Goal: Check status: Check status

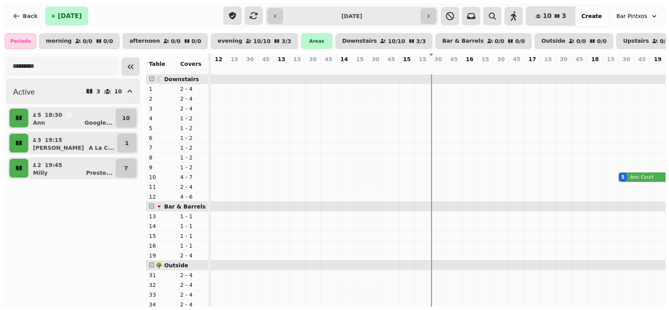
scroll to position [0, 203]
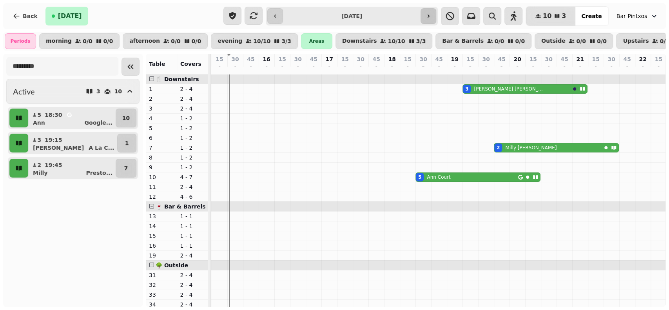
click at [431, 14] on icon "button" at bounding box center [428, 16] width 6 height 6
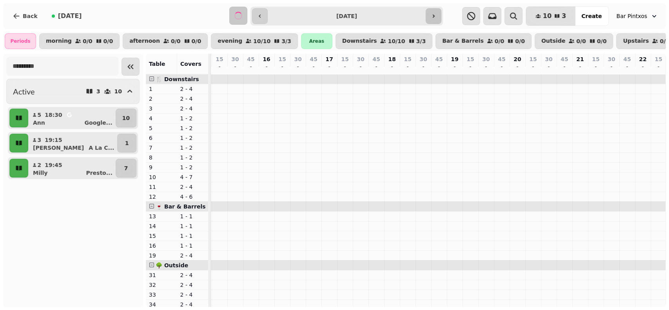
scroll to position [0, 221]
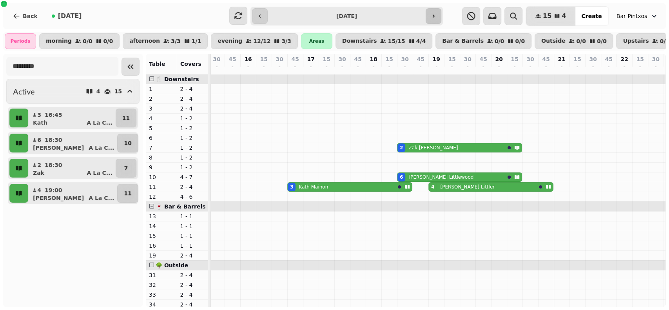
click at [434, 20] on button "button" at bounding box center [434, 16] width 16 height 16
type input "**********"
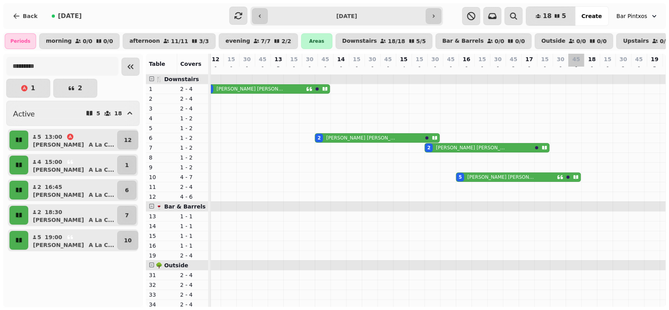
scroll to position [0, 257]
click at [485, 180] on p "[PERSON_NAME]" at bounding box center [500, 177] width 67 height 6
select select "**********"
select select "*"
select select "****"
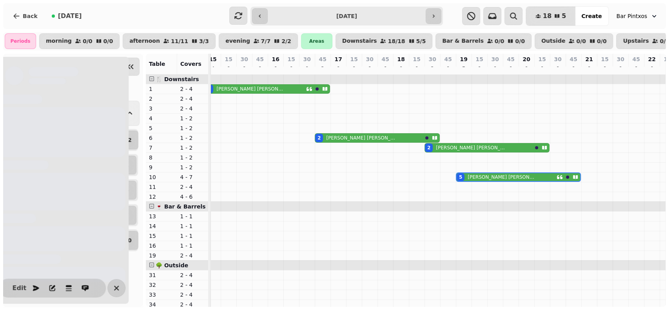
scroll to position [0, 321]
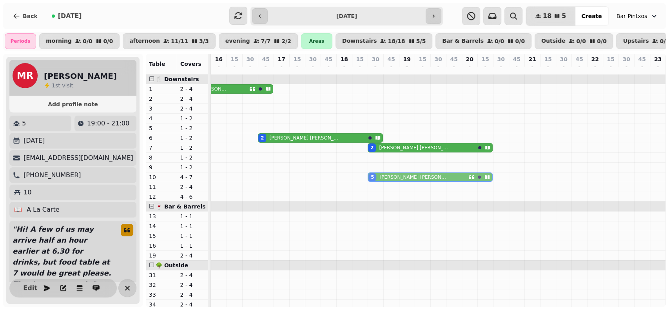
drag, startPoint x: 397, startPoint y: 185, endPoint x: 369, endPoint y: 187, distance: 28.7
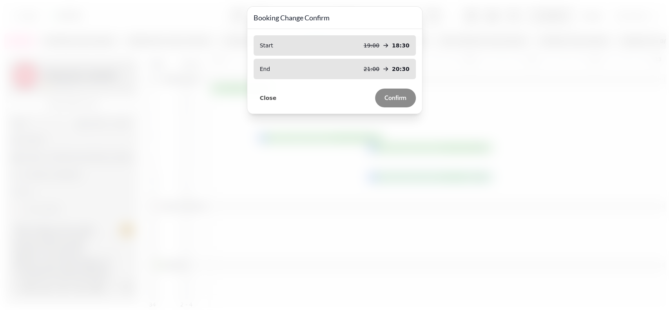
click at [401, 91] on button "Confirm" at bounding box center [395, 98] width 41 height 19
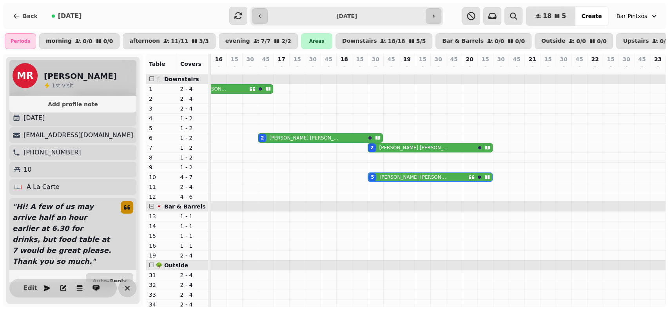
scroll to position [25, 0]
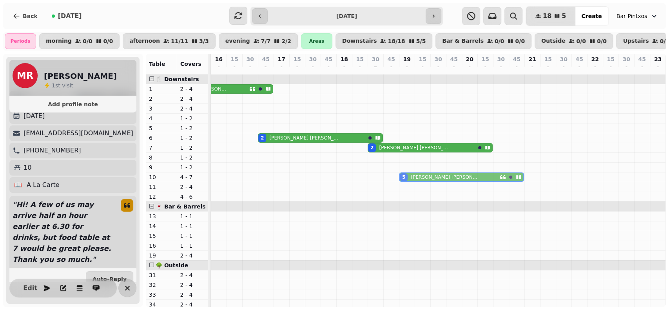
drag, startPoint x: 363, startPoint y: 183, endPoint x: 398, endPoint y: 184, distance: 34.9
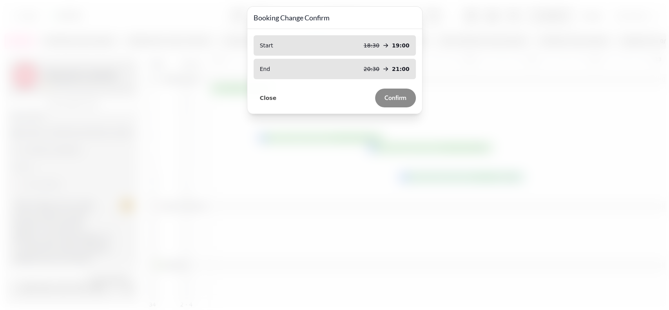
click at [391, 99] on span "Confirm" at bounding box center [395, 98] width 22 height 6
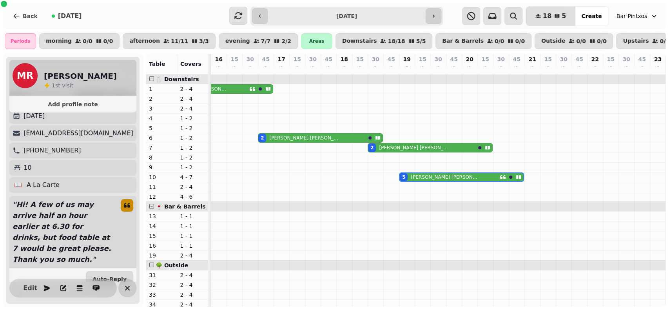
scroll to position [0, 299]
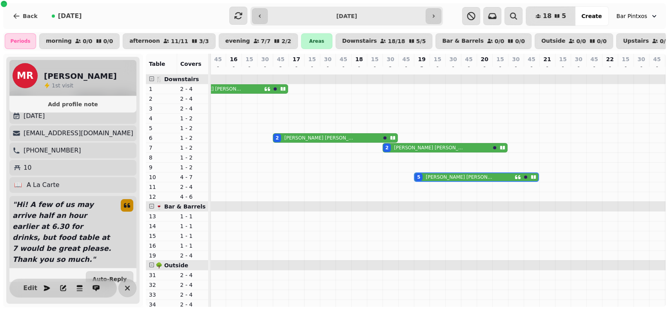
click at [249, 92] on div "4 [PERSON_NAME]" at bounding box center [213, 89] width 101 height 9
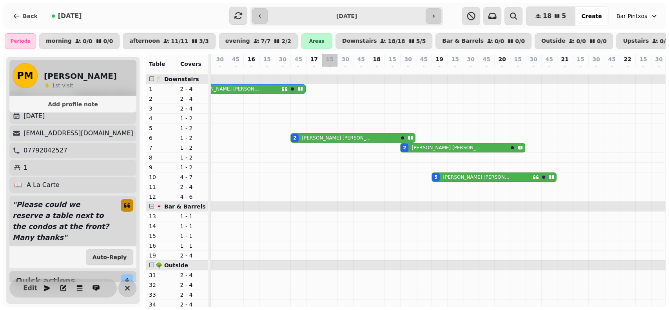
scroll to position [0, 283]
click at [263, 14] on button "button" at bounding box center [260, 16] width 16 height 16
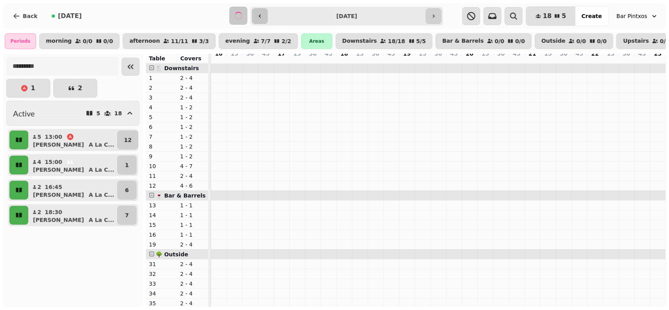
scroll to position [0, 221]
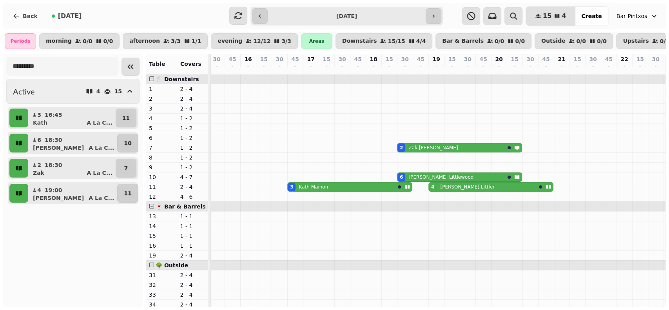
click at [647, 18] on button "Bar Pintxos" at bounding box center [637, 16] width 51 height 14
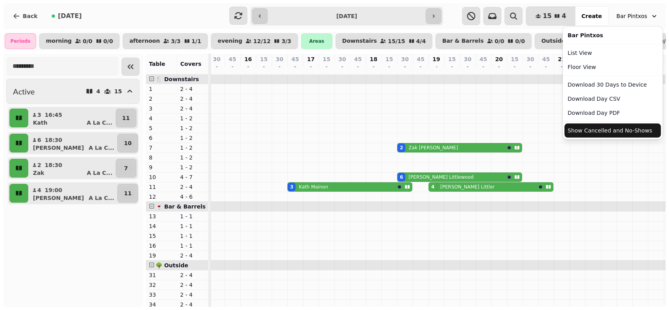
click at [606, 133] on button "Show Cancelled and No-Shows" at bounding box center [612, 130] width 96 height 14
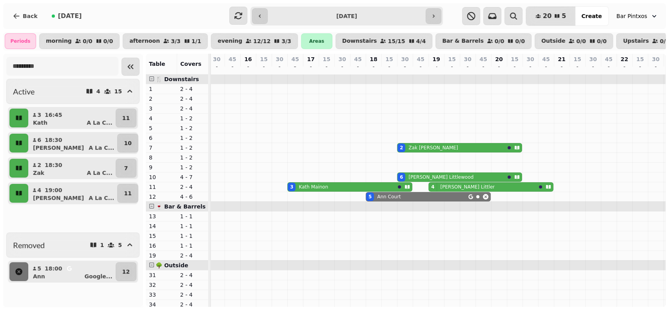
click at [658, 12] on button "Bar Pintxos" at bounding box center [637, 16] width 51 height 14
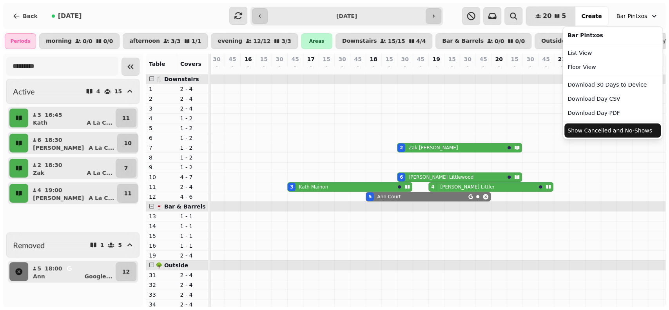
click at [611, 132] on button "Show Cancelled and No-Shows" at bounding box center [612, 130] width 96 height 14
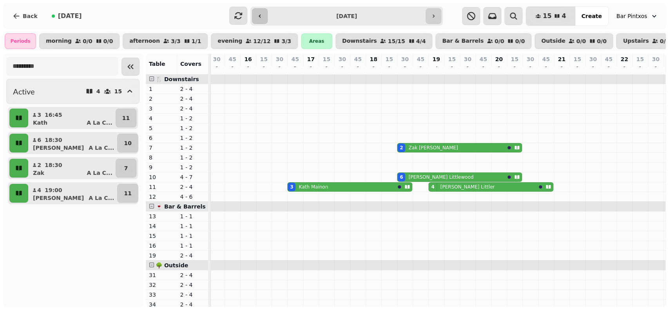
click at [261, 11] on button "button" at bounding box center [260, 16] width 16 height 16
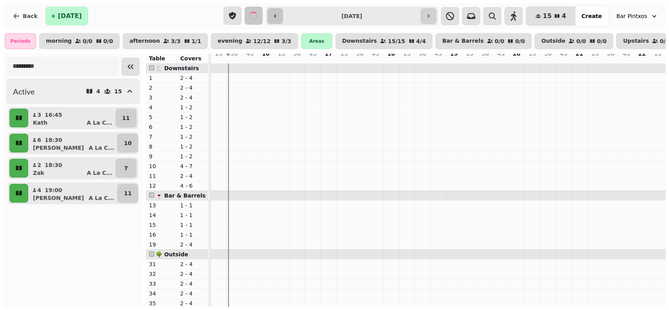
scroll to position [0, 211]
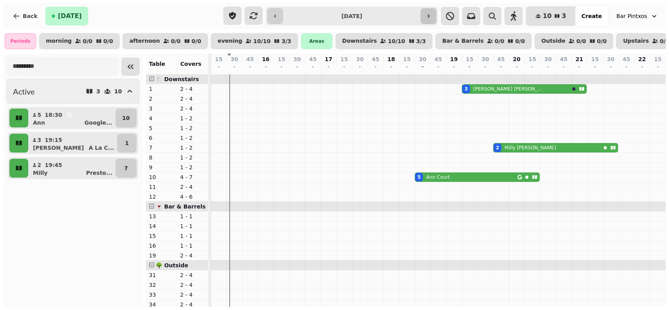
click at [431, 15] on icon "button" at bounding box center [428, 16] width 6 height 6
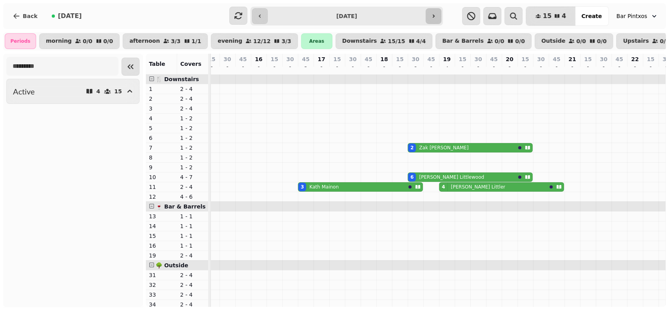
scroll to position [0, 221]
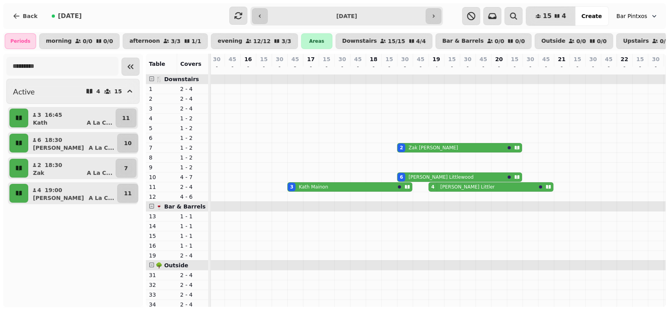
click at [652, 18] on icon "button" at bounding box center [654, 16] width 8 height 8
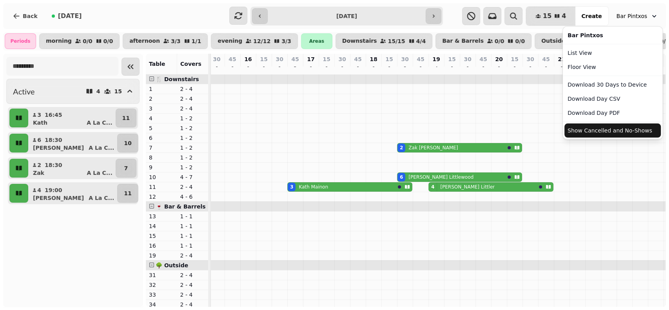
click at [608, 135] on button "Show Cancelled and No-Shows" at bounding box center [612, 130] width 96 height 14
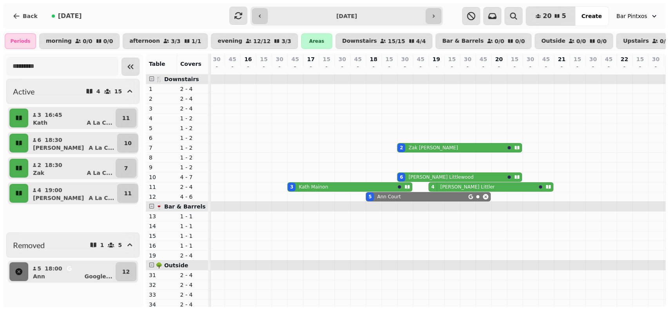
click at [650, 21] on button "Bar Pintxos" at bounding box center [637, 16] width 51 height 14
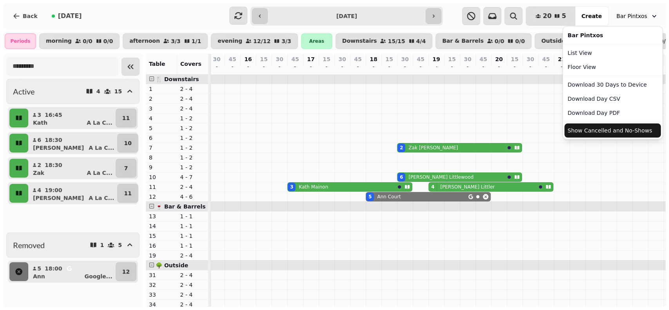
click at [608, 130] on button "Show Cancelled and No-Shows" at bounding box center [612, 130] width 96 height 14
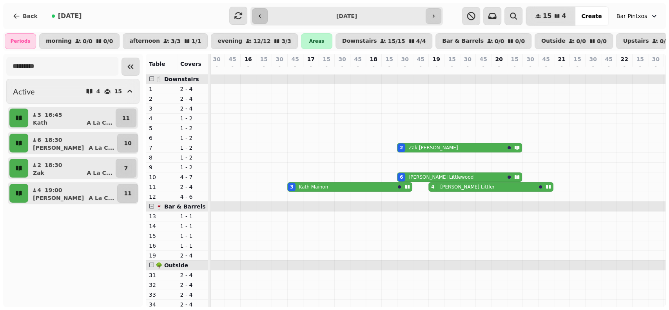
click at [261, 13] on icon "button" at bounding box center [260, 16] width 6 height 6
type input "**********"
